Goal: Transaction & Acquisition: Purchase product/service

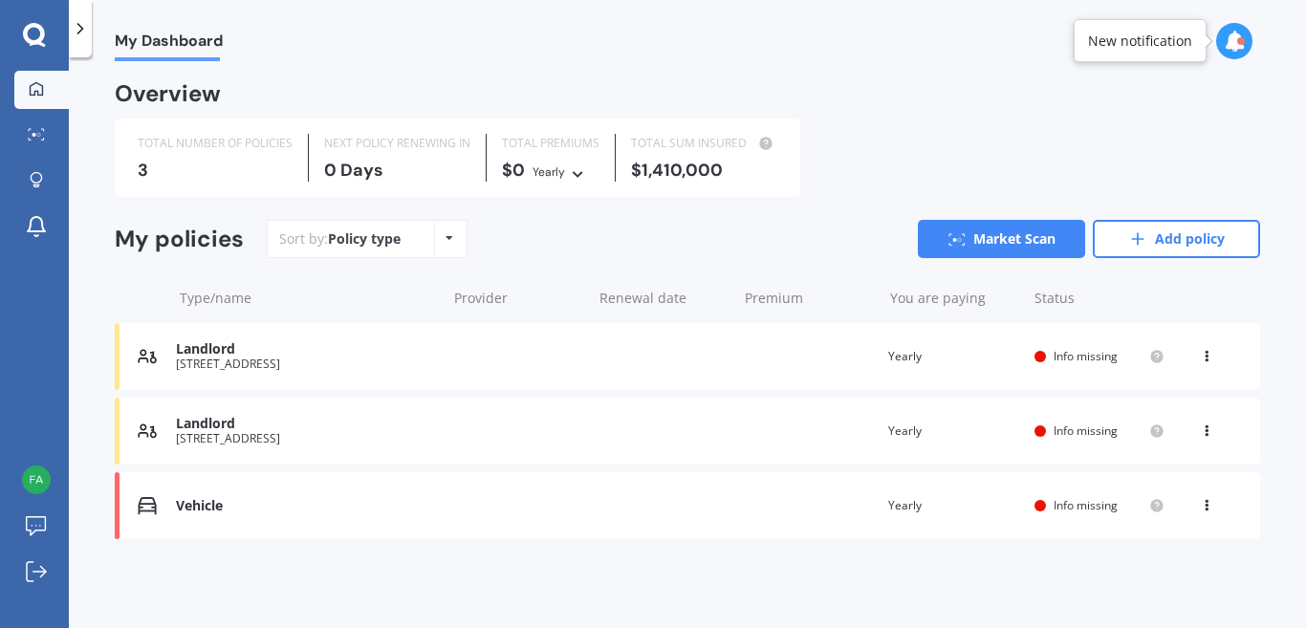
click at [494, 352] on div "Landlord [STREET_ADDRESS] Renewal date Premium You are paying Yearly Status Inf…" at bounding box center [687, 356] width 1145 height 67
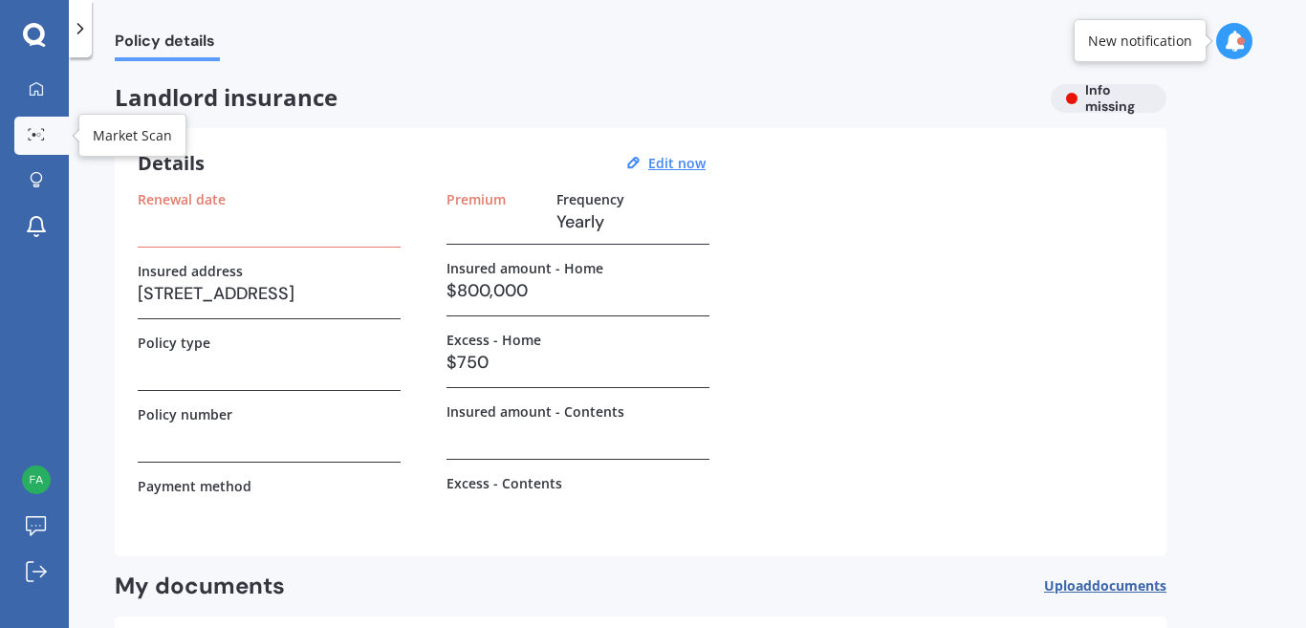
click at [36, 146] on link "Market Scan" at bounding box center [41, 136] width 54 height 38
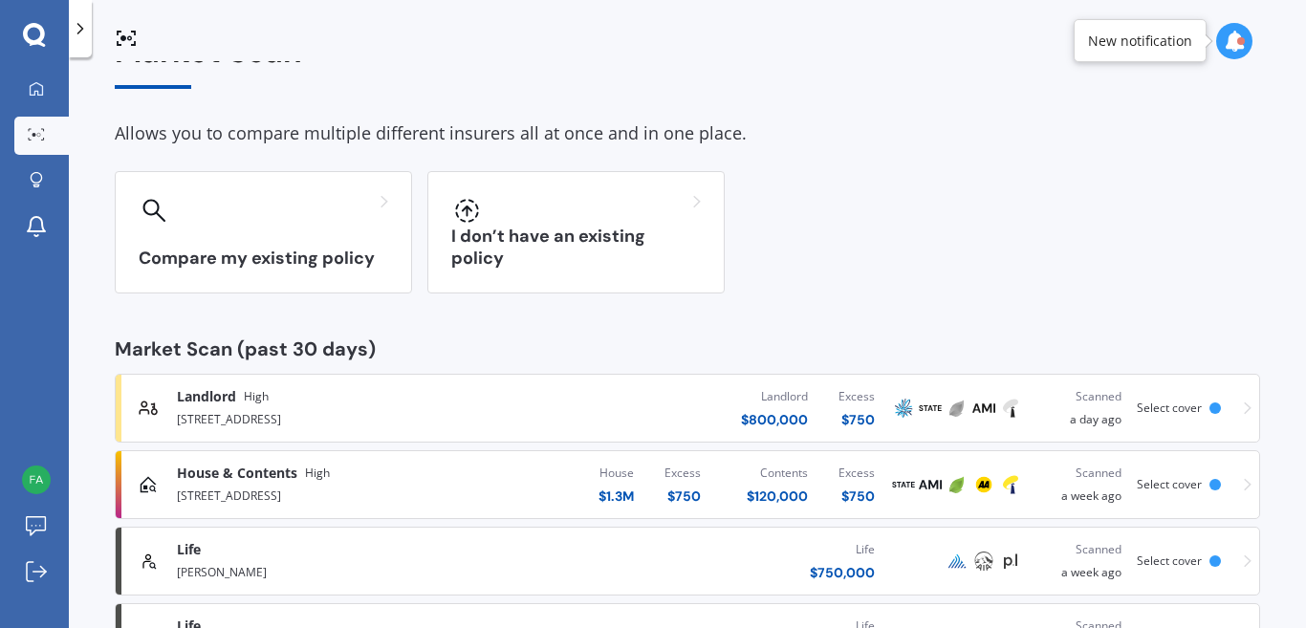
scroll to position [191, 0]
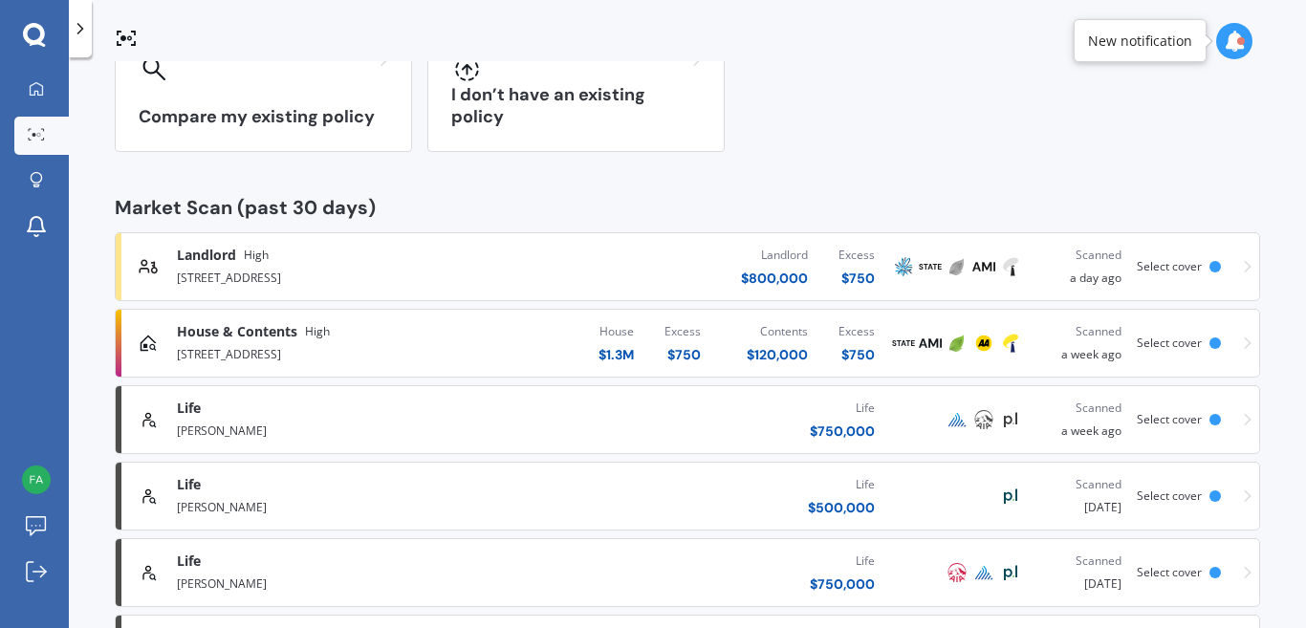
click at [529, 271] on div "Landlord $ 800,000 Excess $ 750" at bounding box center [702, 266] width 376 height 57
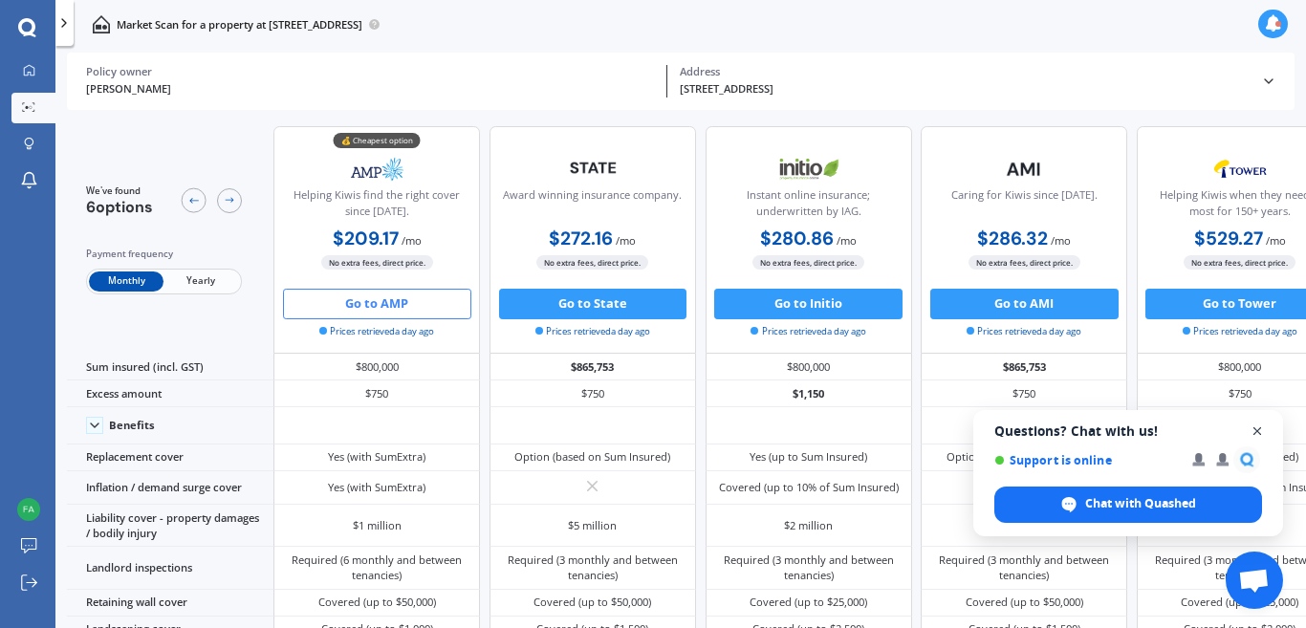
click at [1254, 431] on span "Open chat" at bounding box center [1258, 432] width 24 height 24
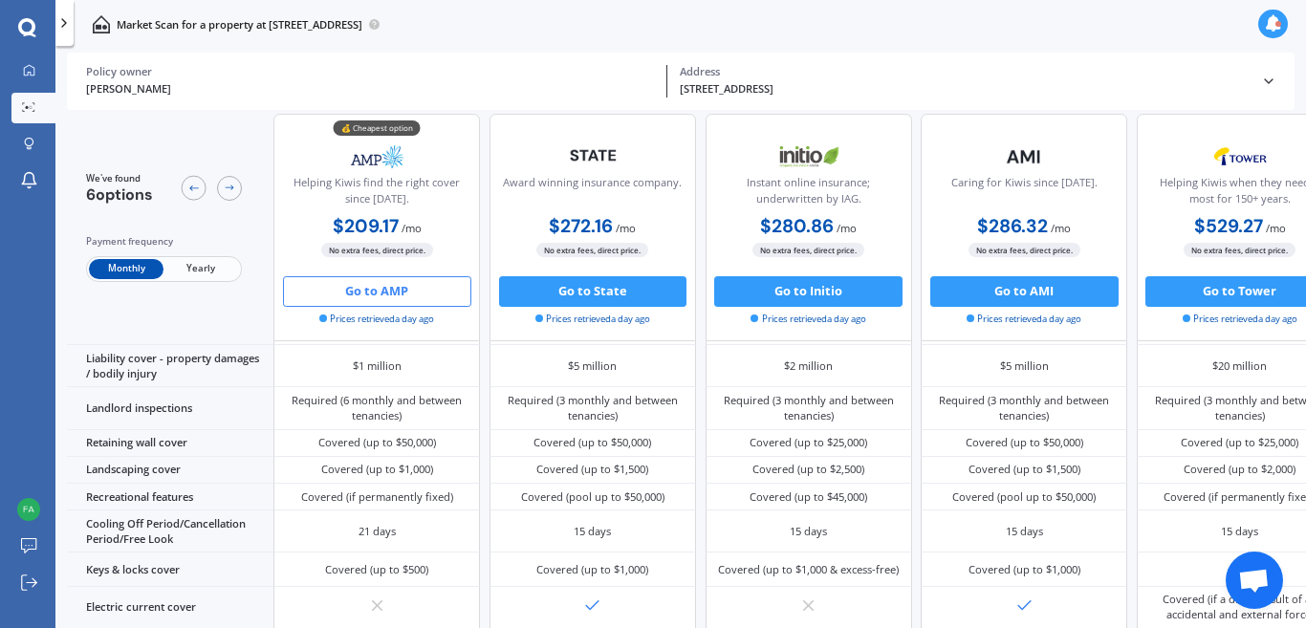
scroll to position [120, 0]
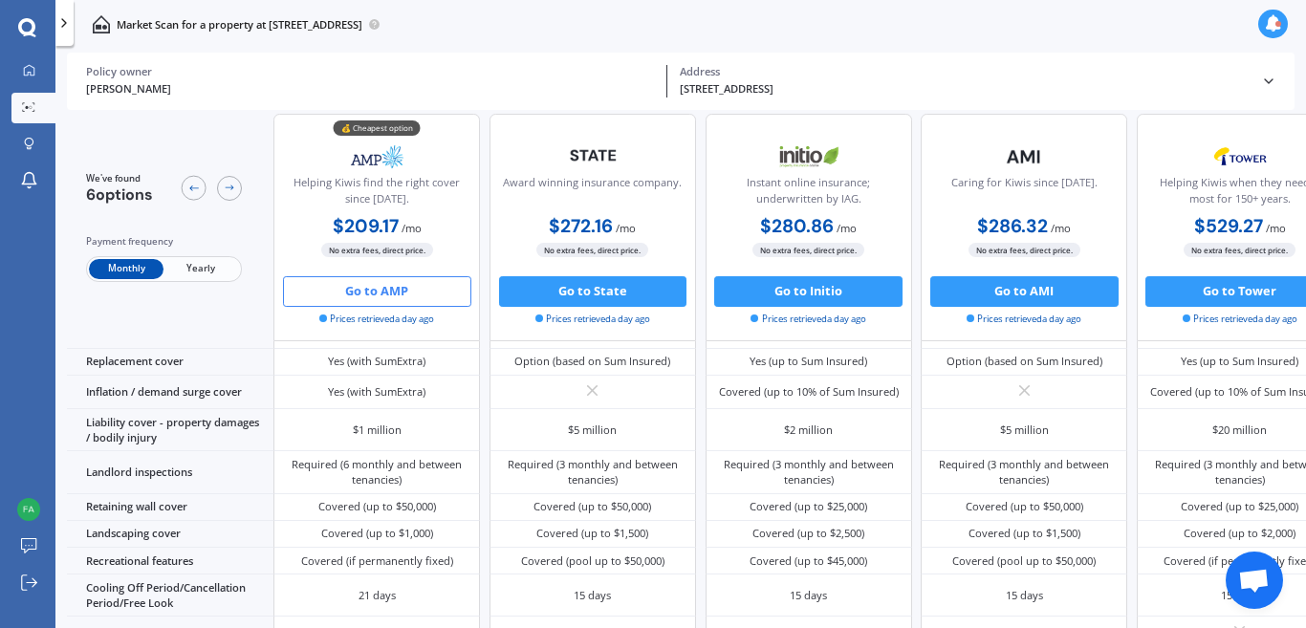
click at [394, 292] on button "Go to AMP" at bounding box center [377, 291] width 188 height 31
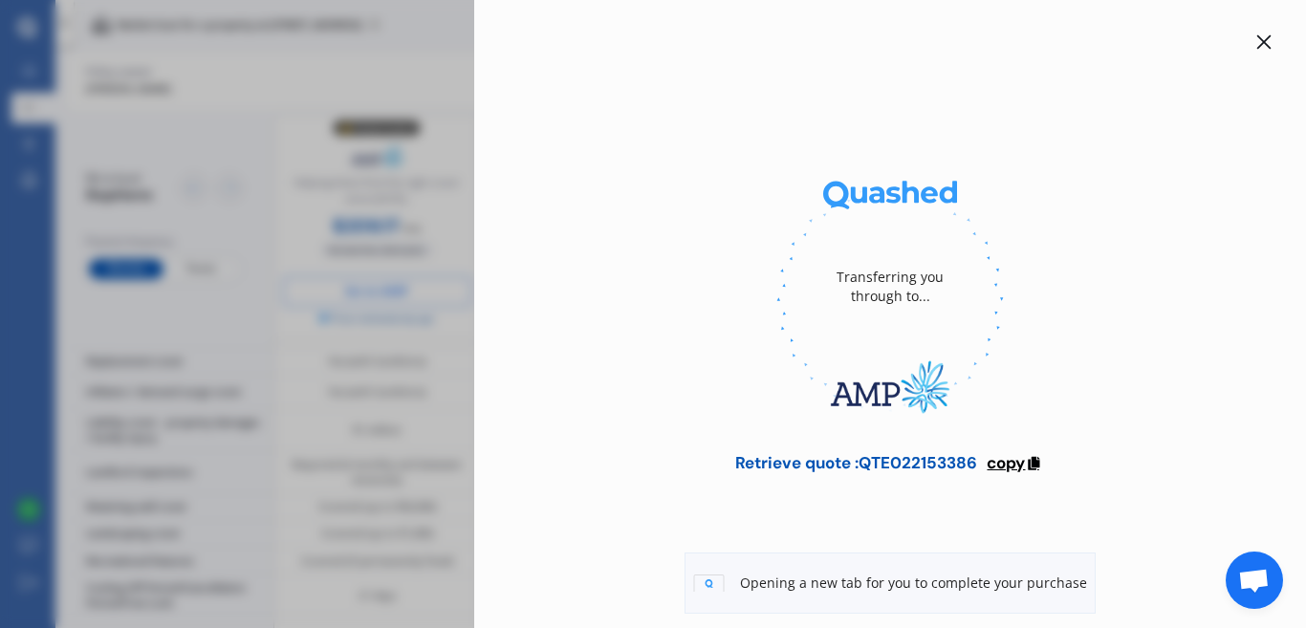
click at [1017, 465] on span "copy" at bounding box center [1006, 462] width 38 height 21
